Goal: Find specific page/section: Find specific page/section

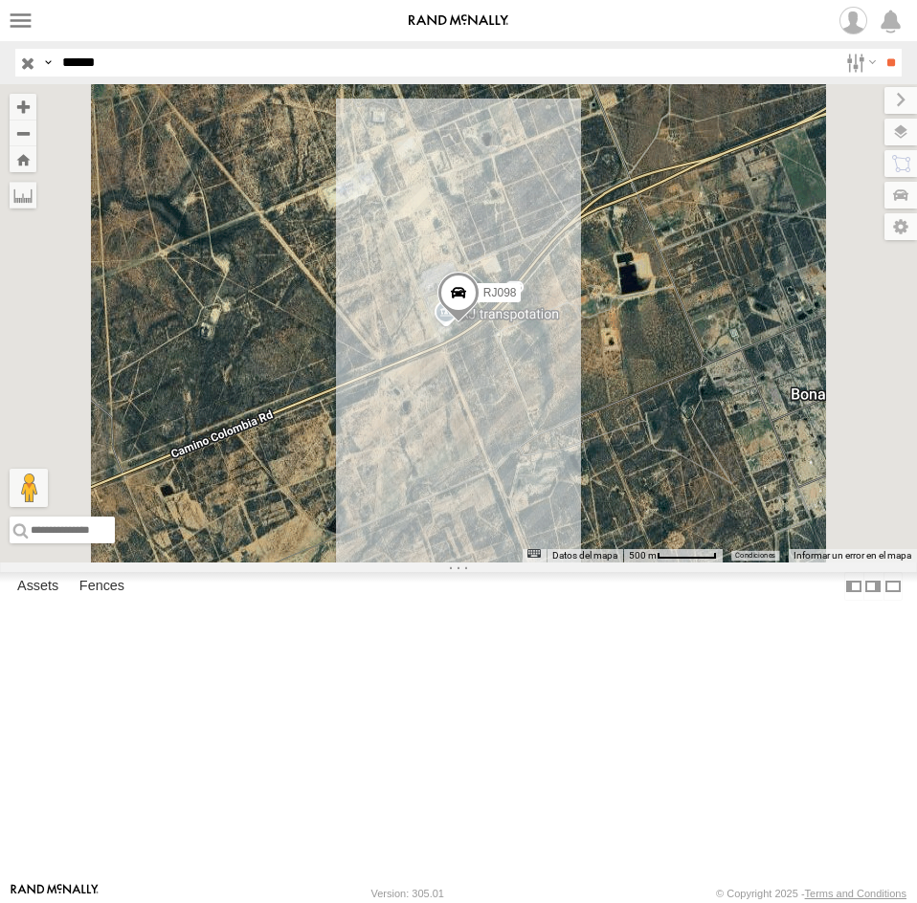
click at [255, 56] on input "*****" at bounding box center [446, 63] width 783 height 28
type input "*****"
click at [879, 49] on input "**" at bounding box center [890, 63] width 22 height 28
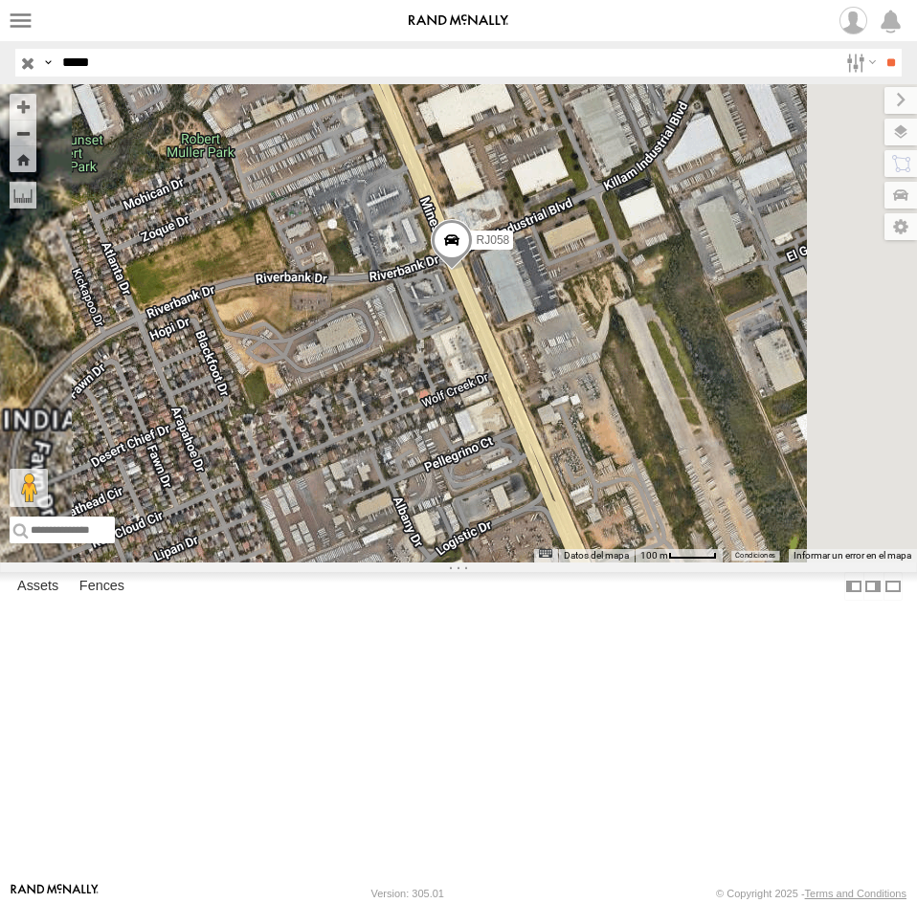
click at [473, 271] on span at bounding box center [452, 245] width 42 height 52
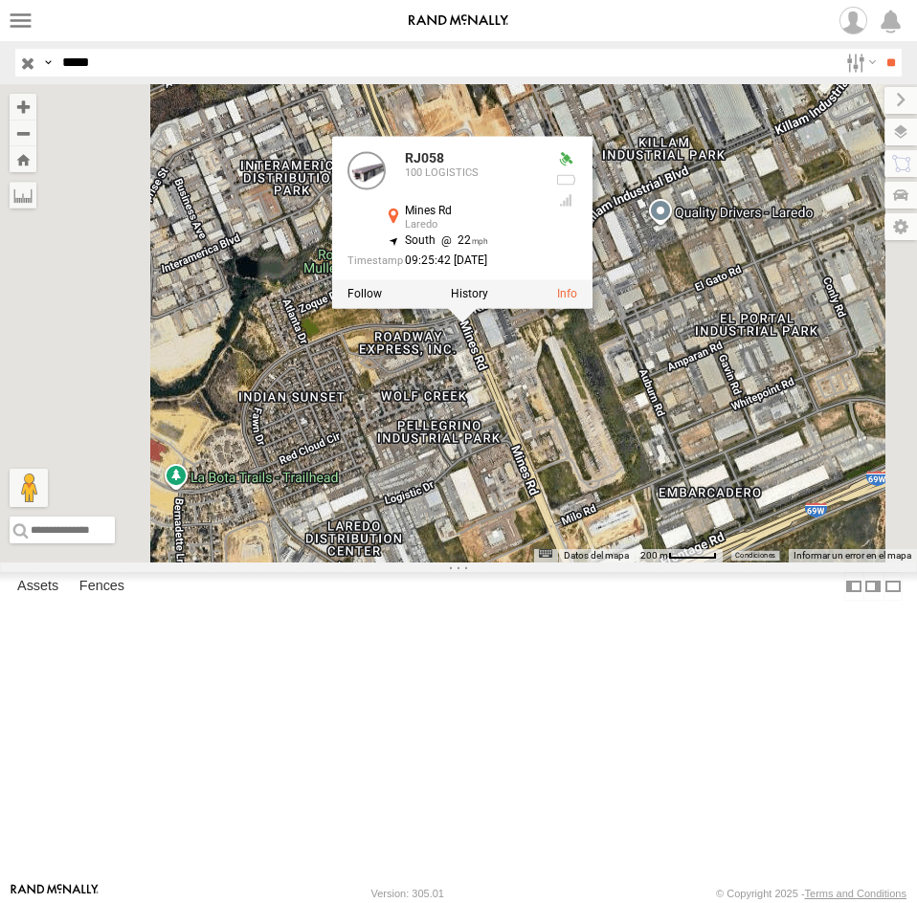
drag, startPoint x: 695, startPoint y: 531, endPoint x: 676, endPoint y: 510, distance: 28.5
click at [676, 510] on div "RJ058 RJ058 100 LOGISTICS Mines Rd Laredo 27.61278 , -99.52213 South 22 09:25:4…" at bounding box center [458, 323] width 917 height 478
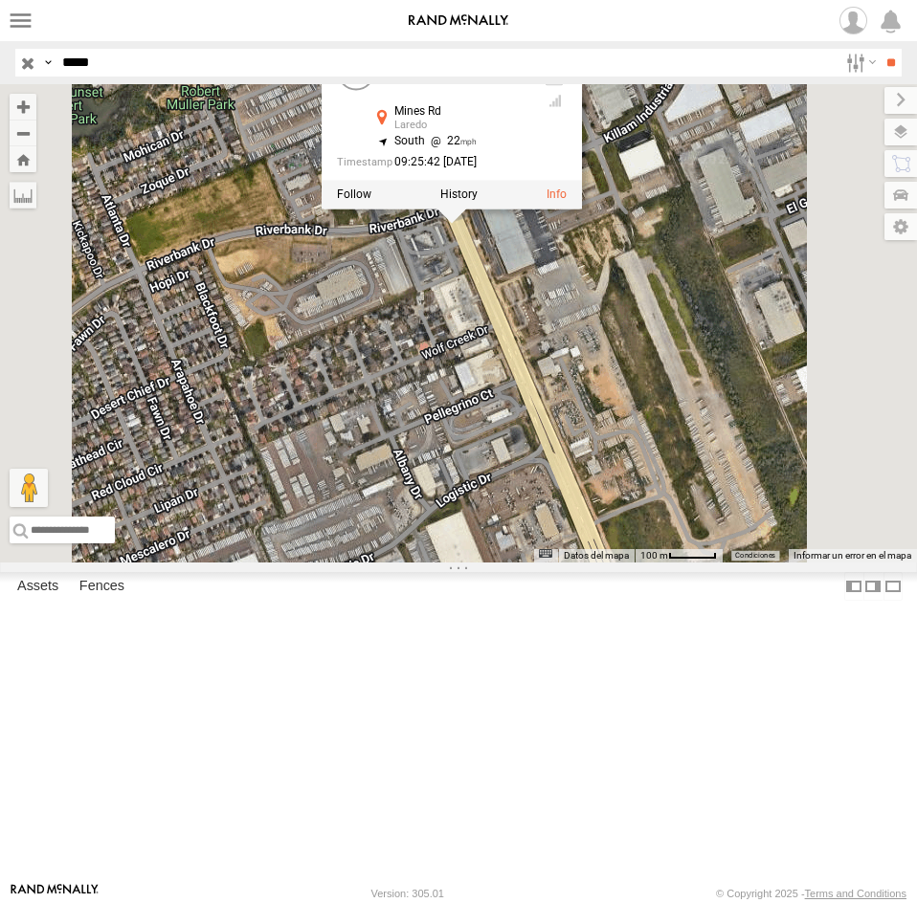
drag, startPoint x: 638, startPoint y: 446, endPoint x: 632, endPoint y: 487, distance: 41.7
click at [632, 486] on div "RJ058 RJ058 100 LOGISTICS Mines Rd Laredo 27.61278 , -99.52213 South 22 09:25:4…" at bounding box center [458, 323] width 917 height 478
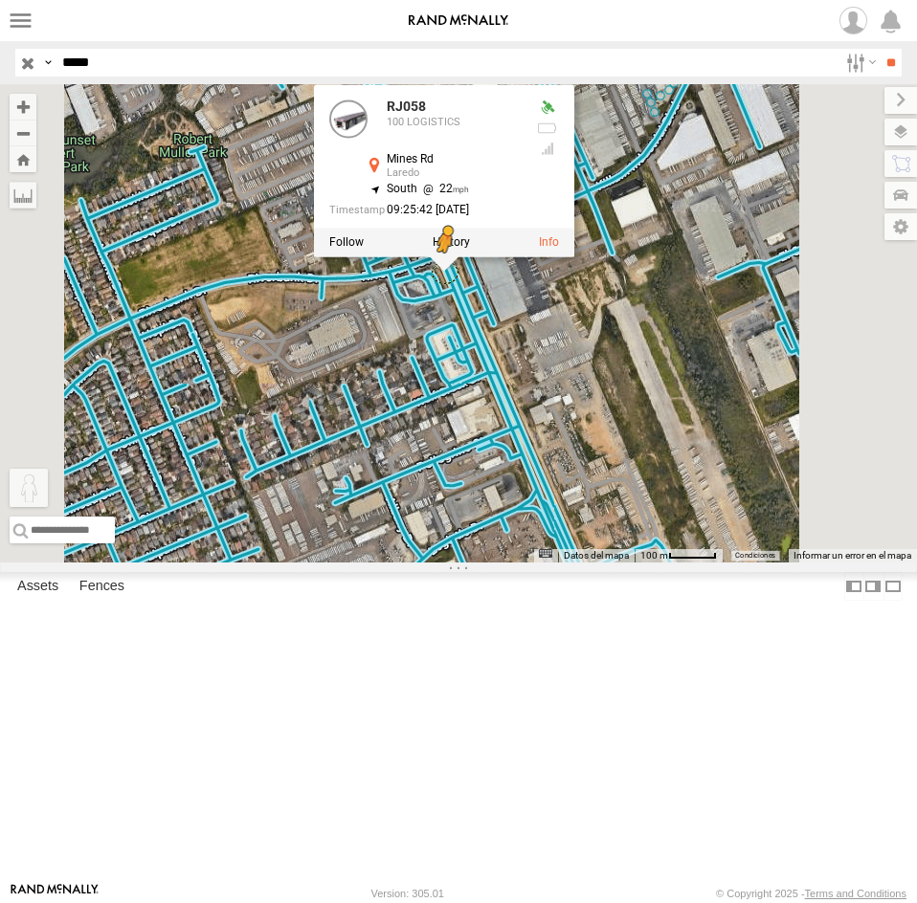
drag, startPoint x: 501, startPoint y: 799, endPoint x: 686, endPoint y: 432, distance: 411.7
click at [686, 432] on div "RJ058 RJ058 100 LOGISTICS Mines Rd Laredo 27.61278 , -99.52213 South 22 09:25:4…" at bounding box center [458, 323] width 917 height 478
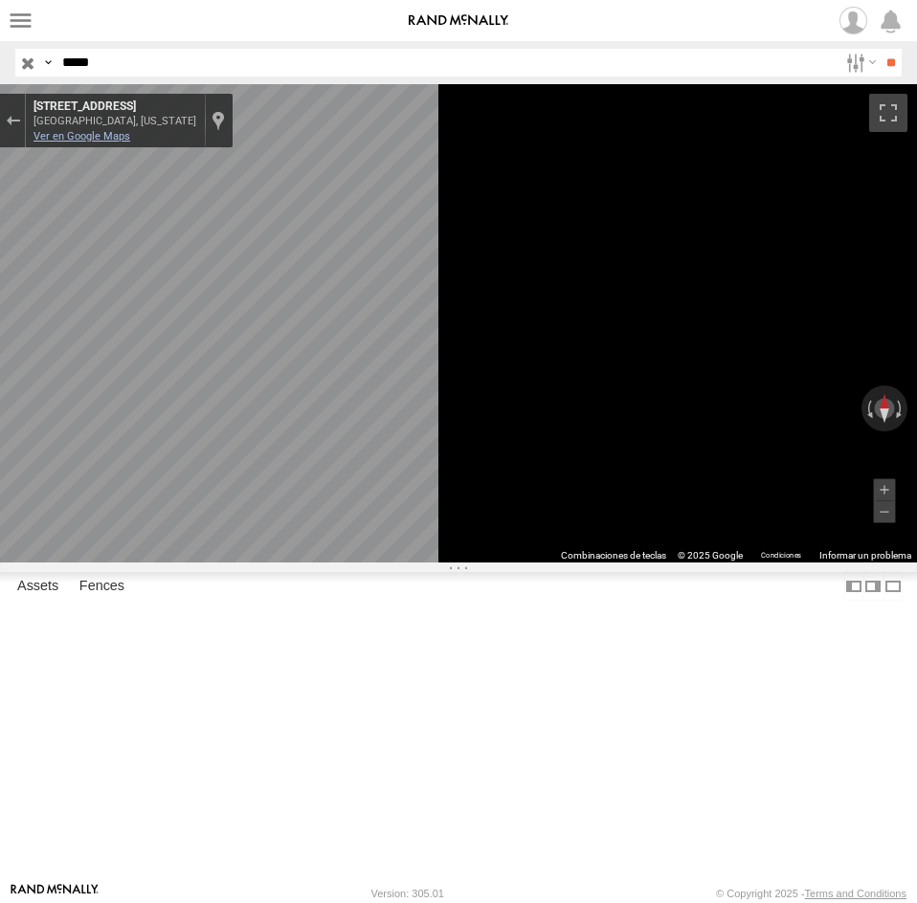
click at [130, 136] on link "Ver en Google Maps" at bounding box center [81, 136] width 97 height 12
click at [20, 115] on div "Sal de Street View" at bounding box center [13, 120] width 14 height 11
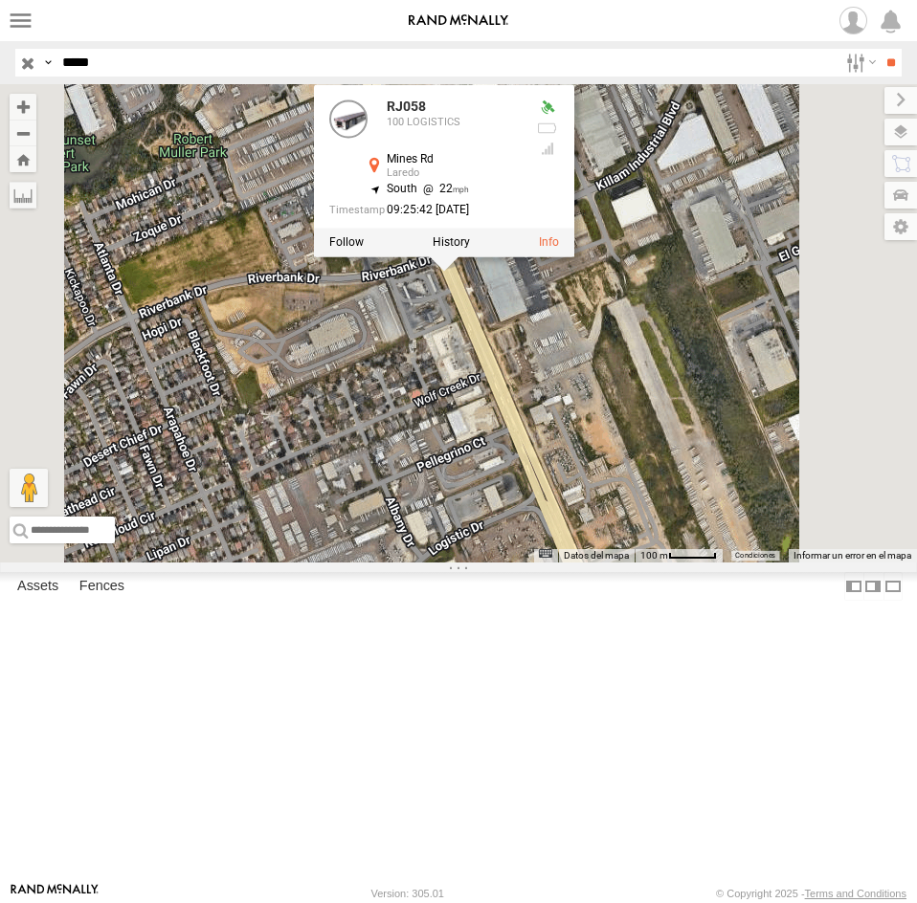
click at [617, 541] on div "RJ058 RJ058 100 LOGISTICS Mines Rd Laredo 27.61278 , -99.52213 South 22 09:25:4…" at bounding box center [458, 323] width 917 height 478
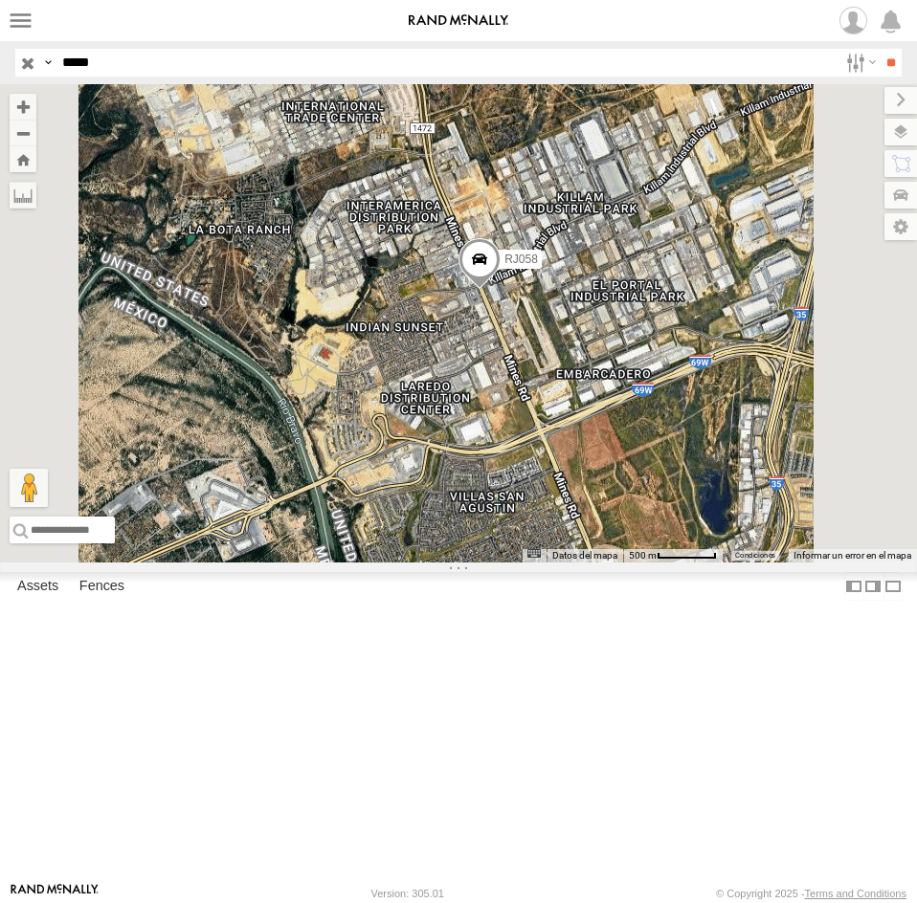
drag, startPoint x: 632, startPoint y: 629, endPoint x: 728, endPoint y: 554, distance: 122.1
click at [728, 554] on div "RJ058 Cargando..." at bounding box center [458, 323] width 917 height 478
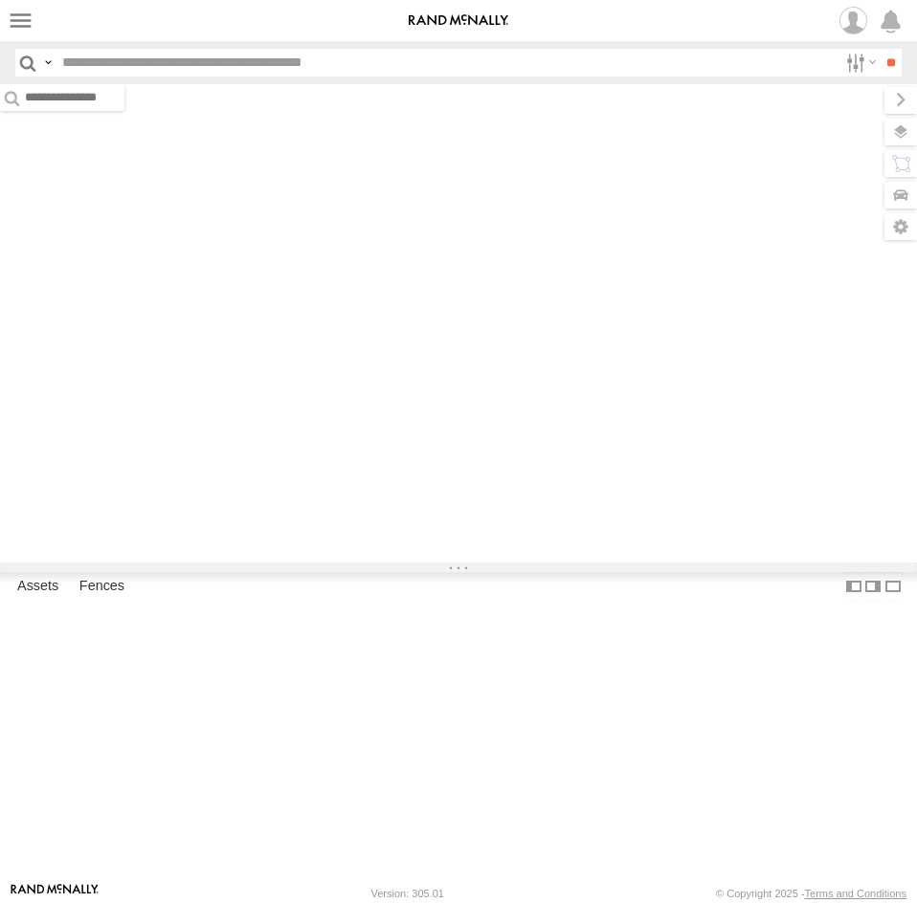
type input "*****"
click at [108, 57] on input "*****" at bounding box center [446, 63] width 783 height 28
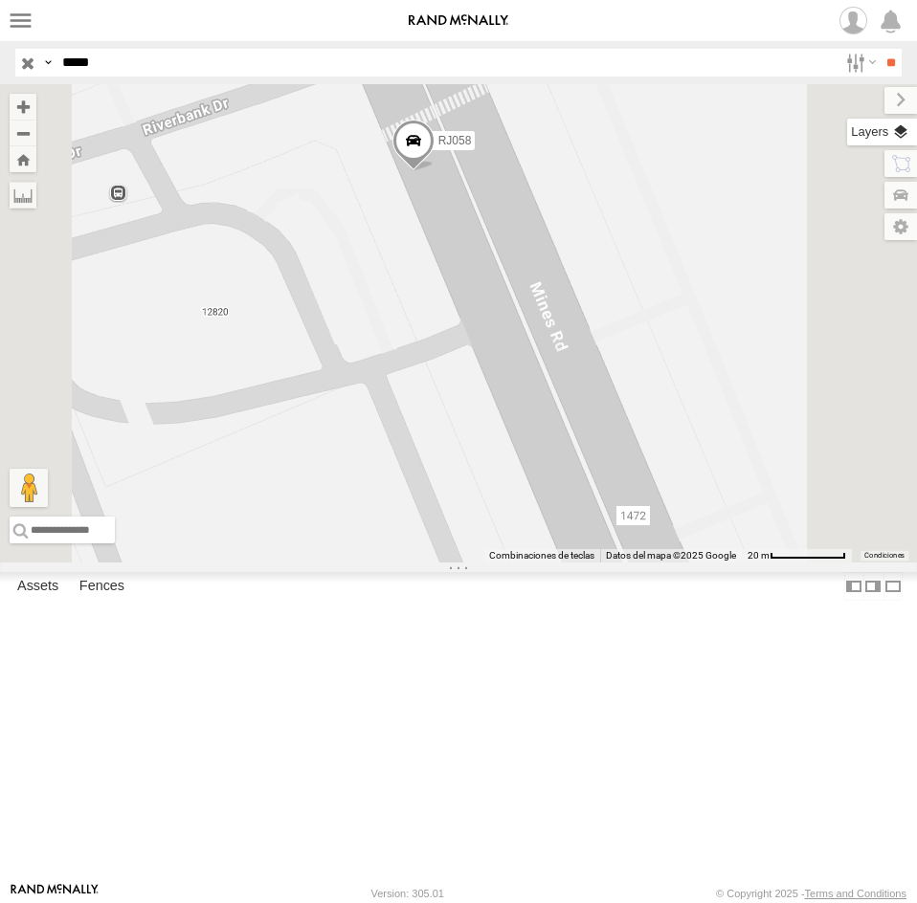
click at [900, 135] on label at bounding box center [882, 132] width 70 height 27
click at [0, 0] on span "Basemaps" at bounding box center [0, 0] width 0 height 0
click at [0, 0] on span "Satellite + Roadmap" at bounding box center [0, 0] width 0 height 0
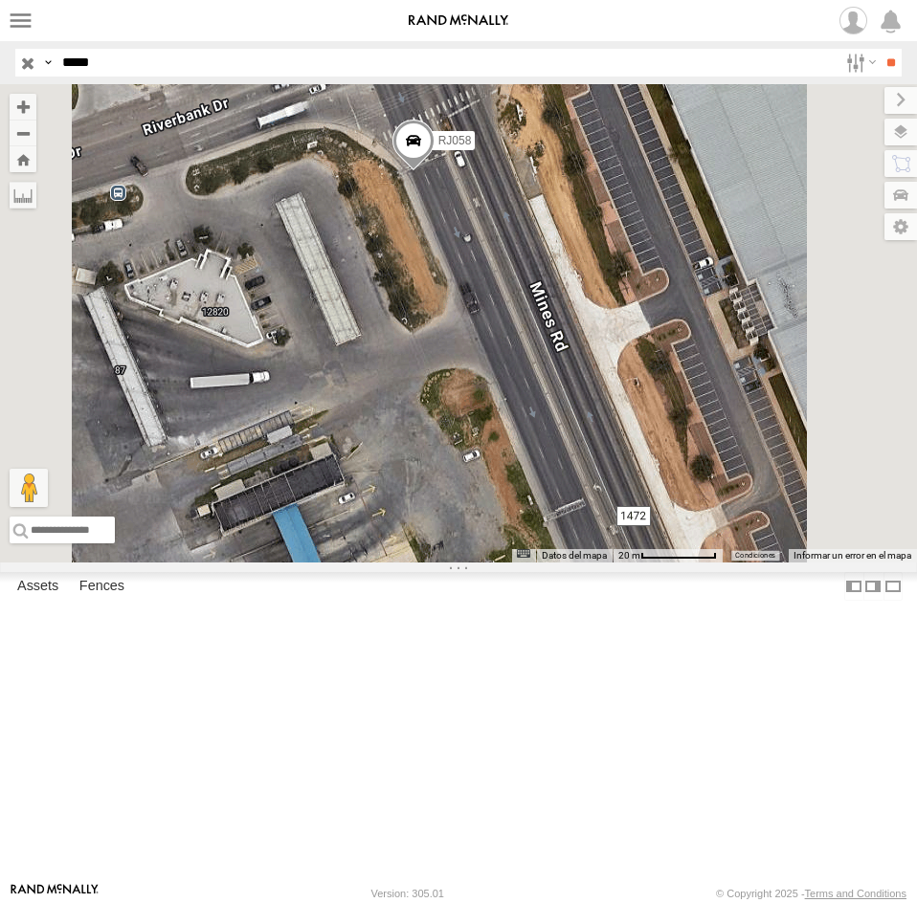
click at [568, 458] on div "RJ058" at bounding box center [458, 323] width 917 height 478
click at [853, 108] on label at bounding box center [885, 100] width 64 height 27
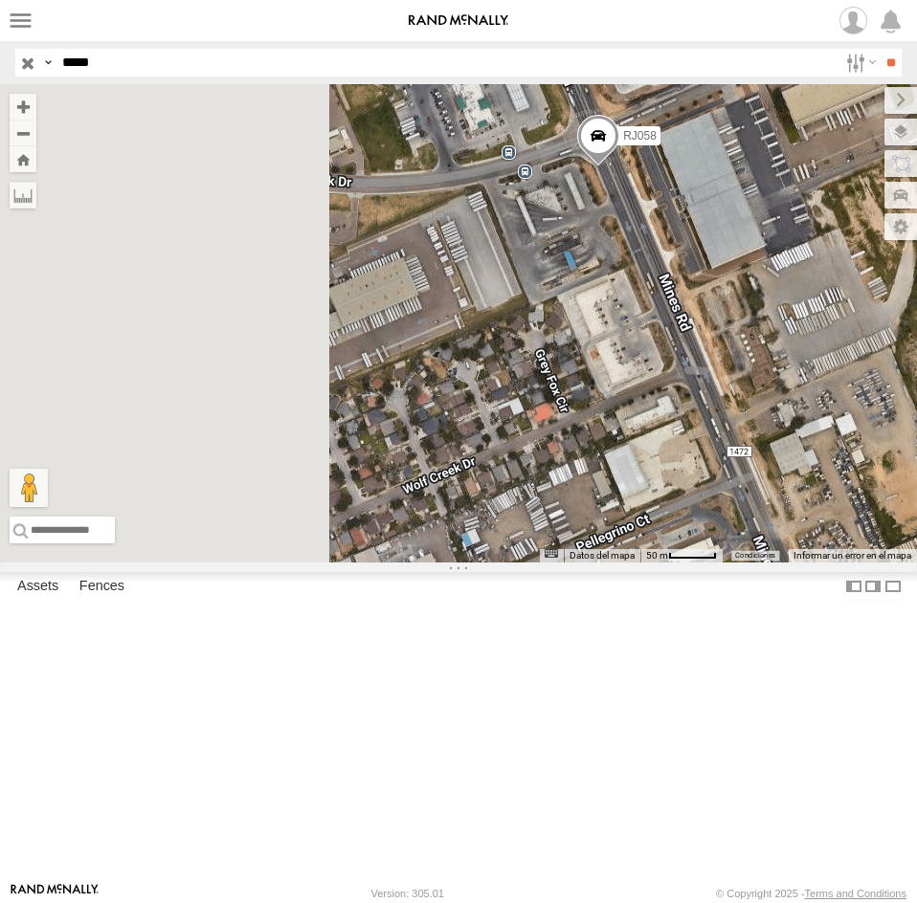
drag, startPoint x: 612, startPoint y: 522, endPoint x: 831, endPoint y: 405, distance: 247.5
click at [831, 405] on div "RJ058" at bounding box center [458, 323] width 917 height 478
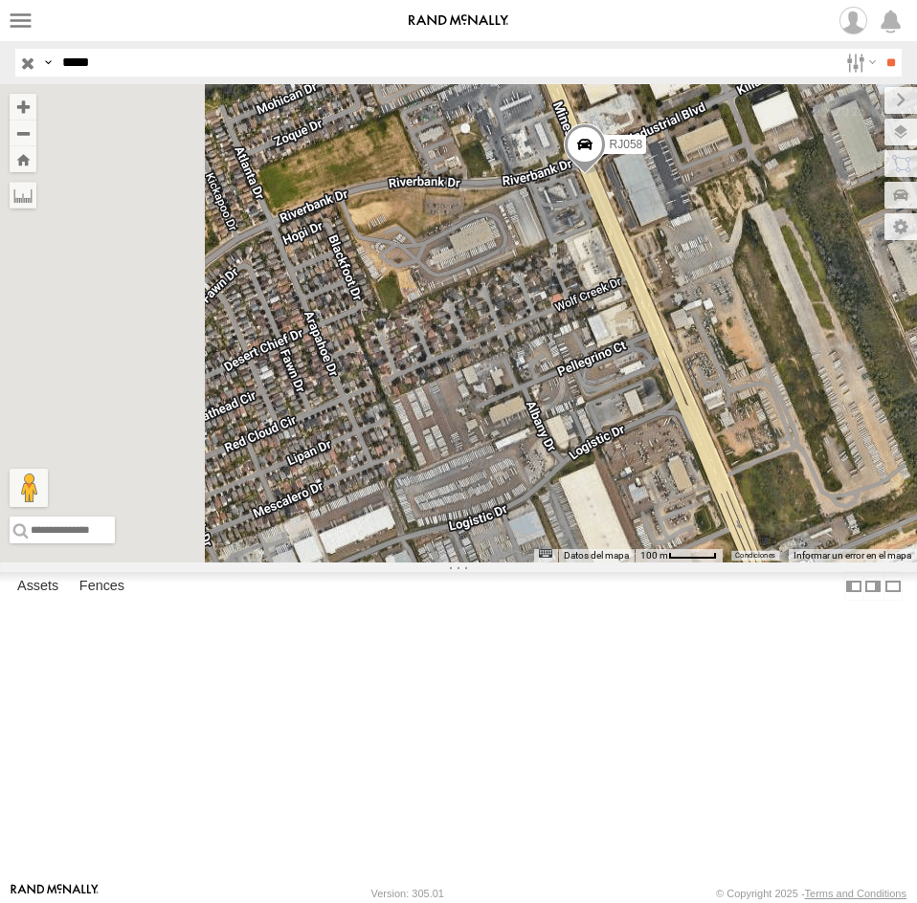
drag, startPoint x: 683, startPoint y: 502, endPoint x: 704, endPoint y: 408, distance: 97.1
click at [701, 449] on div "RJ058" at bounding box center [458, 323] width 917 height 478
